Goal: Task Accomplishment & Management: Use online tool/utility

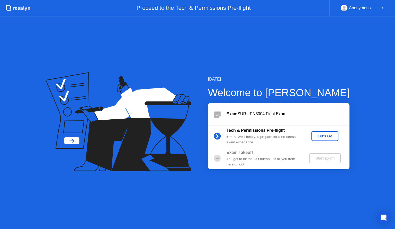
click at [325, 138] on div "Let's Go" at bounding box center [325, 136] width 23 height 4
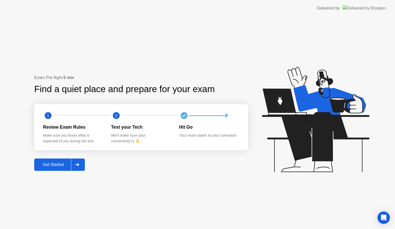
click at [55, 168] on button "Get Started" at bounding box center [59, 165] width 51 height 12
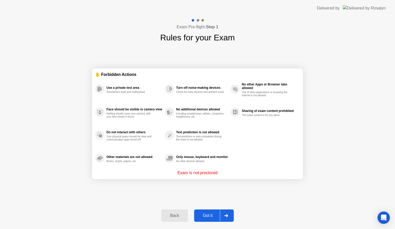
click at [207, 214] on div "Got it" at bounding box center [208, 215] width 24 height 5
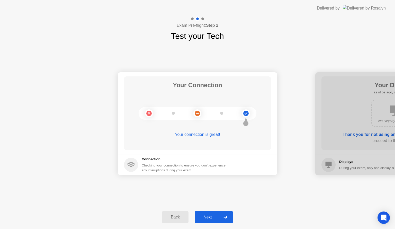
click at [208, 215] on div "Next" at bounding box center [207, 217] width 23 height 5
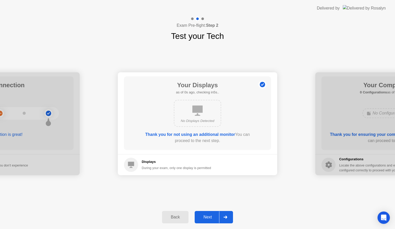
click at [208, 215] on div "Next" at bounding box center [207, 217] width 23 height 5
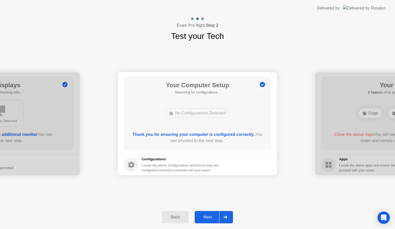
click at [208, 215] on div "Next" at bounding box center [207, 217] width 23 height 5
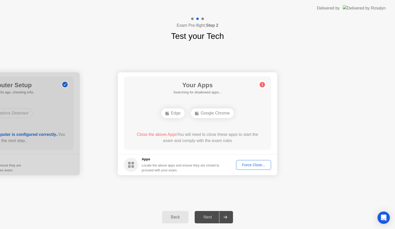
click at [248, 168] on button "Force Close..." at bounding box center [253, 165] width 35 height 10
click at [252, 164] on div "Force Close..." at bounding box center [253, 165] width 31 height 4
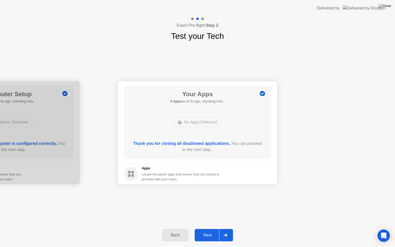
click at [207, 229] on div "Next" at bounding box center [207, 235] width 23 height 5
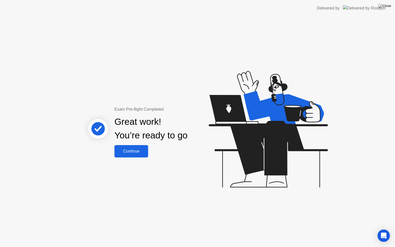
click at [129, 146] on button "Continue" at bounding box center [132, 151] width 34 height 12
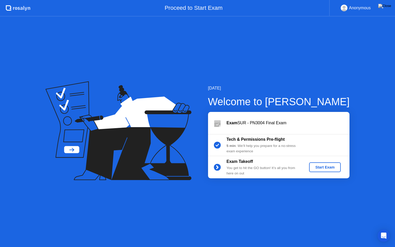
click at [330, 167] on div "Start Exam" at bounding box center [325, 167] width 28 height 4
